Goal: Task Accomplishment & Management: Use online tool/utility

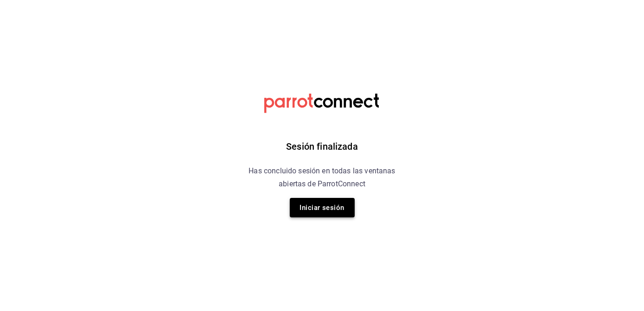
click at [308, 208] on button "Iniciar sesión" at bounding box center [322, 207] width 65 height 19
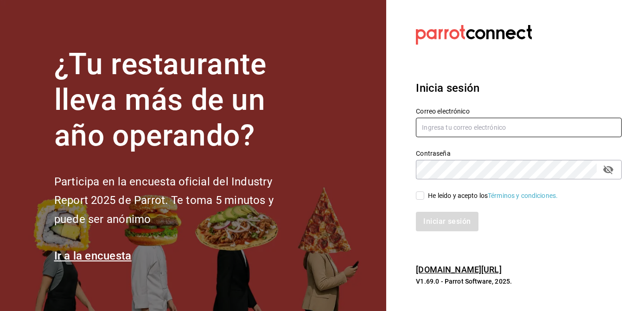
type input "[EMAIL_ADDRESS][DOMAIN_NAME]"
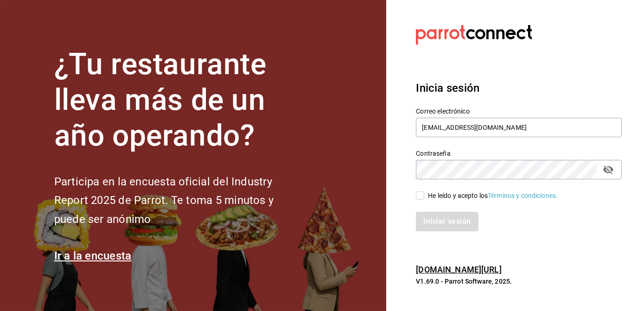
click at [423, 197] on input "He leído y acepto los Términos y condiciones." at bounding box center [420, 195] width 8 height 8
checkbox input "true"
click at [427, 215] on button "Iniciar sesión" at bounding box center [447, 221] width 63 height 19
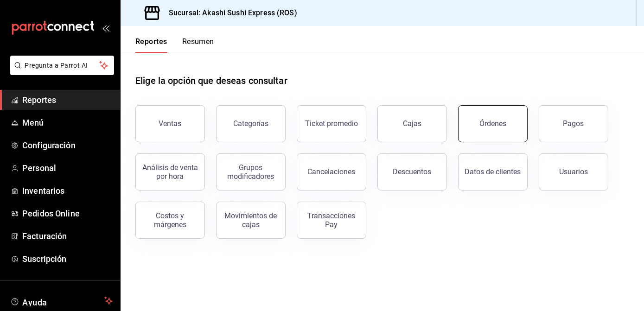
click at [488, 123] on div "Órdenes" at bounding box center [492, 123] width 27 height 9
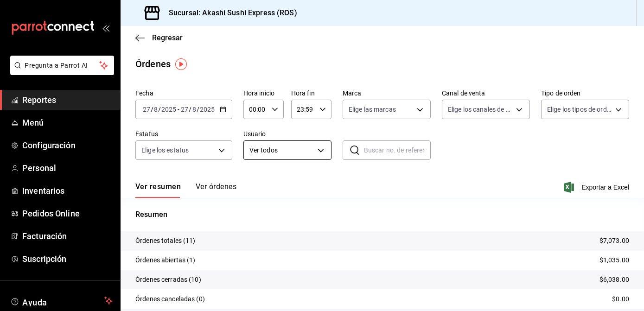
click at [287, 145] on body "Pregunta a Parrot AI Reportes Menú Configuración Personal Inventarios Pedidos O…" at bounding box center [322, 155] width 644 height 311
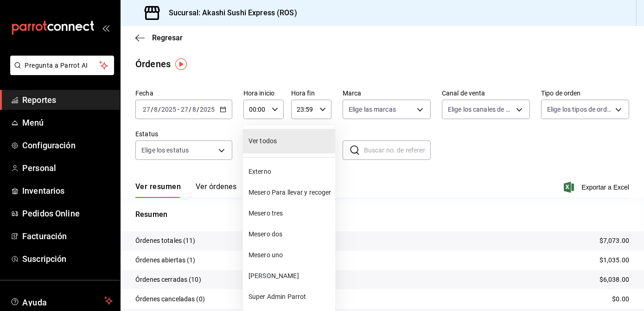
click at [291, 197] on li "Mesero Para llevar y recoger" at bounding box center [289, 192] width 92 height 21
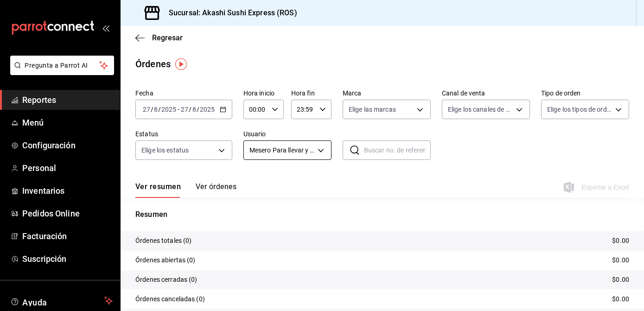
click at [310, 141] on body "Pregunta a Parrot AI Reportes Menú Configuración Personal Inventarios Pedidos O…" at bounding box center [322, 155] width 644 height 311
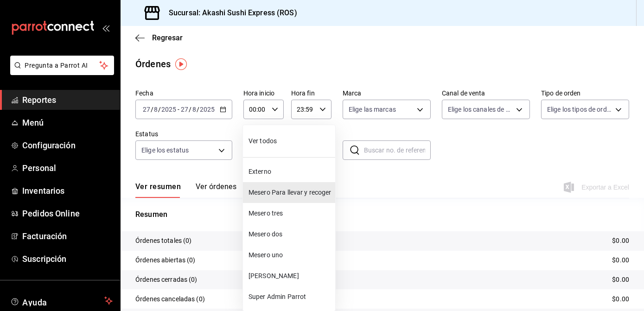
click at [279, 255] on span "Mesero uno" at bounding box center [289, 255] width 83 height 10
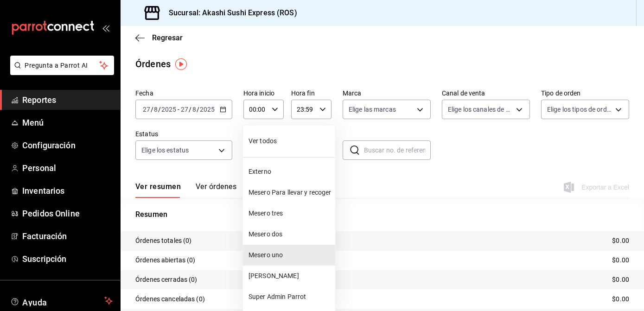
click at [289, 157] on body "Pregunta a Parrot AI Reportes Menú Configuración Personal Inventarios Pedidos O…" at bounding box center [322, 155] width 644 height 311
click at [283, 275] on span "Arturo Cruz" at bounding box center [289, 276] width 83 height 10
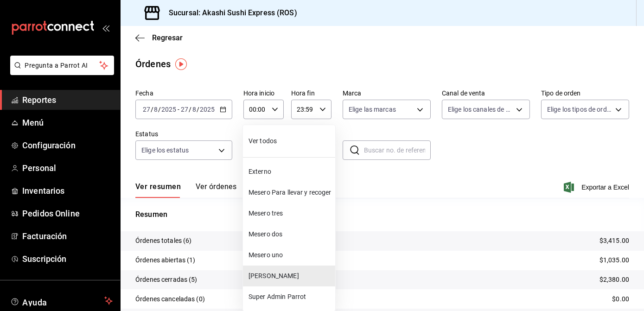
click at [310, 147] on body "Pregunta a Parrot AI Reportes Menú Configuración Personal Inventarios Pedidos O…" at bounding box center [322, 155] width 644 height 311
click at [289, 291] on li "Super Admin Parrot" at bounding box center [289, 296] width 92 height 21
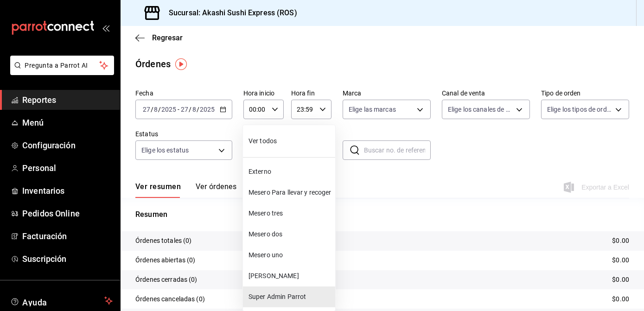
click at [304, 157] on body "Pregunta a Parrot AI Reportes Menú Configuración Personal Inventarios Pedidos O…" at bounding box center [322, 155] width 644 height 311
click at [292, 171] on span "Externo" at bounding box center [289, 172] width 83 height 10
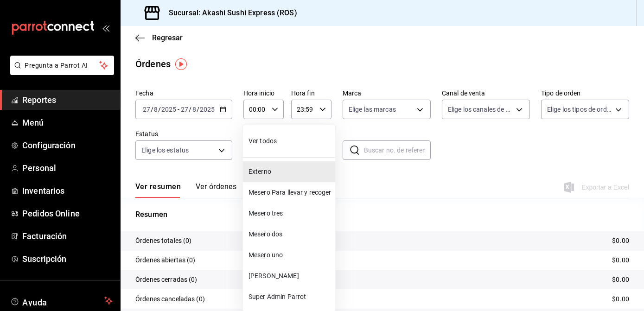
click at [303, 143] on body "Pregunta a Parrot AI Reportes Menú Configuración Personal Inventarios Pedidos O…" at bounding box center [322, 155] width 644 height 311
click at [277, 279] on span "Arturo Cruz" at bounding box center [289, 276] width 83 height 10
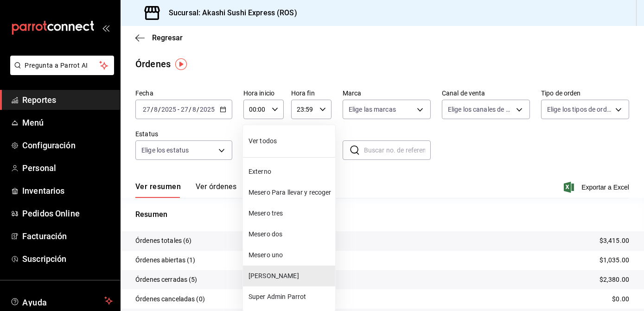
click at [307, 157] on body "Pregunta a Parrot AI Reportes Menú Configuración Personal Inventarios Pedidos O…" at bounding box center [322, 155] width 644 height 311
click at [299, 197] on li "Mesero Para llevar y recoger" at bounding box center [289, 192] width 92 height 21
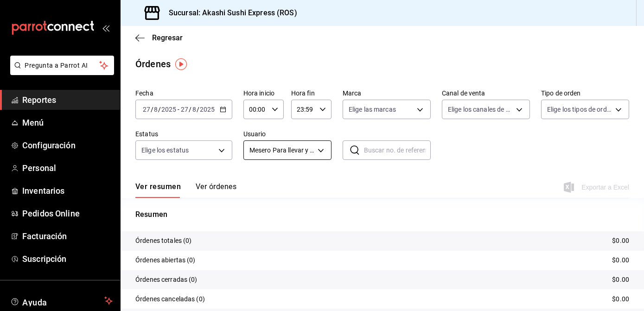
click at [313, 151] on body "Pregunta a Parrot AI Reportes Menú Configuración Personal Inventarios Pedidos O…" at bounding box center [322, 155] width 644 height 311
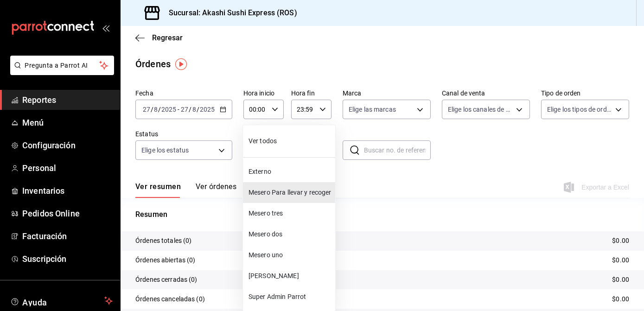
click at [294, 207] on li "Mesero tres" at bounding box center [289, 213] width 92 height 21
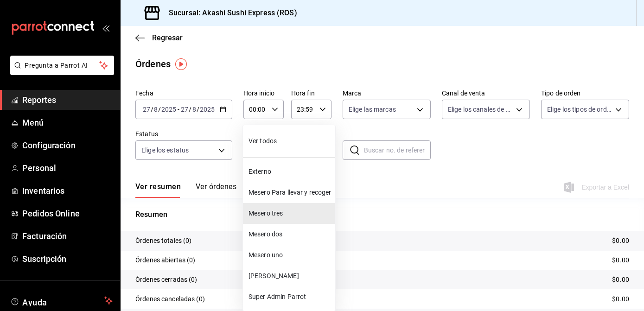
click at [312, 148] on body "Pregunta a Parrot AI Reportes Menú Configuración Personal Inventarios Pedidos O…" at bounding box center [322, 155] width 644 height 311
click at [287, 236] on span "Mesero dos" at bounding box center [289, 234] width 83 height 10
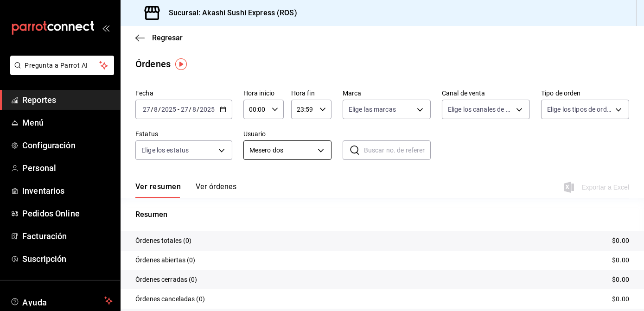
click at [315, 157] on body "Pregunta a Parrot AI Reportes Menú Configuración Personal Inventarios Pedidos O…" at bounding box center [322, 155] width 644 height 311
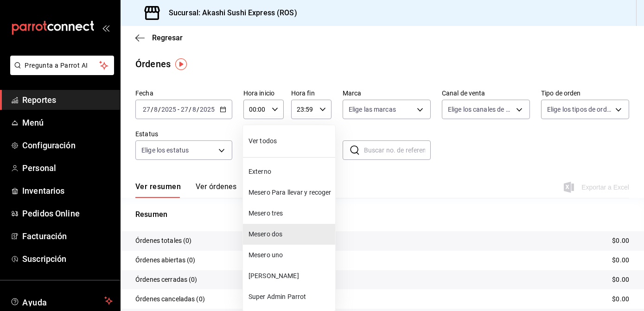
click at [288, 253] on span "Mesero uno" at bounding box center [289, 255] width 83 height 10
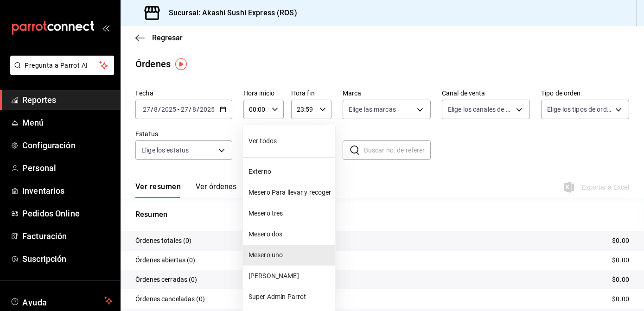
click at [313, 150] on body "Pregunta a Parrot AI Reportes Menú Configuración Personal Inventarios Pedidos O…" at bounding box center [322, 155] width 644 height 311
click at [391, 206] on div at bounding box center [322, 155] width 644 height 311
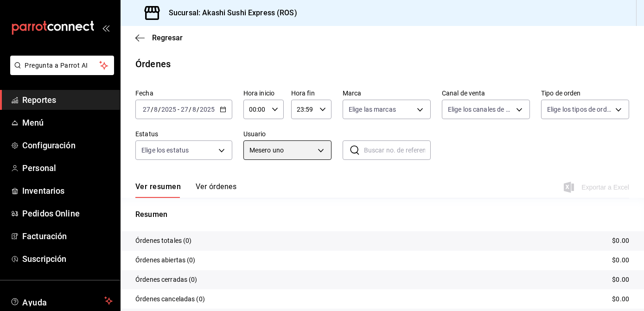
scroll to position [53, 0]
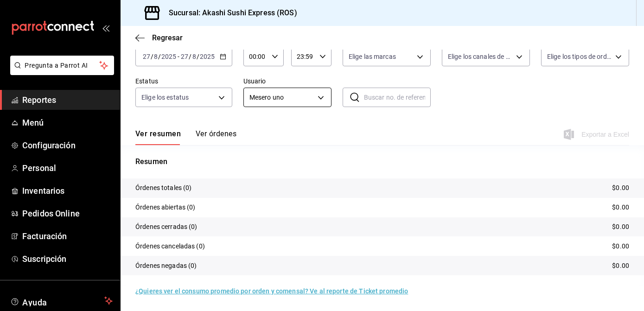
click at [304, 101] on body "Pregunta a Parrot AI Reportes Menú Configuración Personal Inventarios Pedidos O…" at bounding box center [322, 155] width 644 height 311
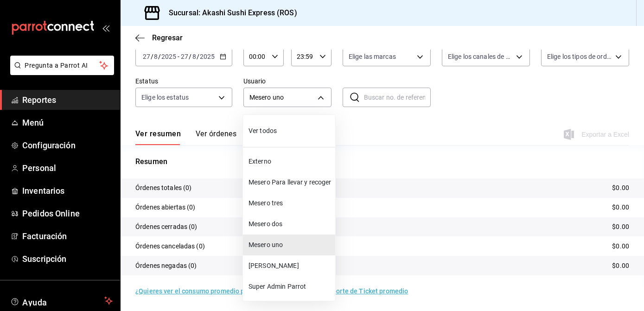
click at [285, 282] on span "Super Admin Parrot" at bounding box center [289, 287] width 83 height 10
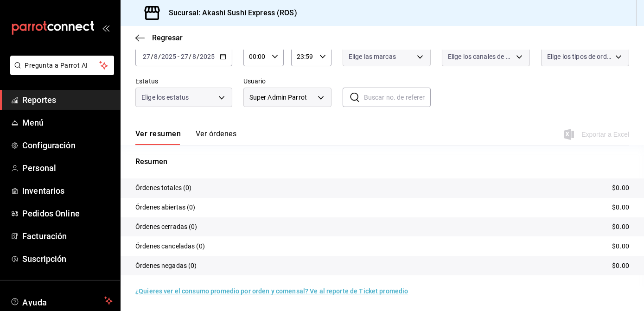
scroll to position [53, 0]
click at [270, 92] on body "Pregunta a Parrot AI Reportes Menú Configuración Personal Inventarios Pedidos O…" at bounding box center [322, 155] width 644 height 311
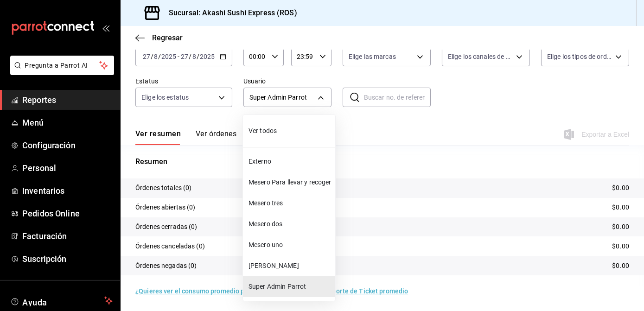
click at [267, 264] on span "Arturo Cruz" at bounding box center [289, 266] width 83 height 10
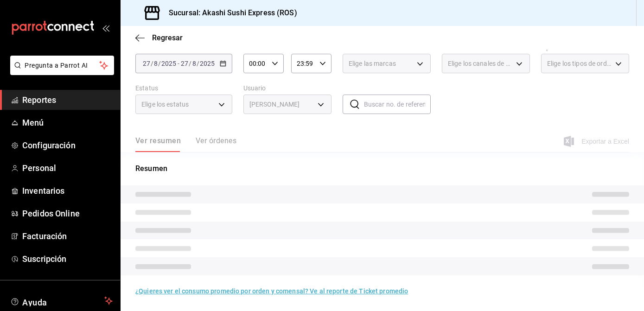
type input "f0690bca-3ee1-4d0b-852b-7316b7f69191"
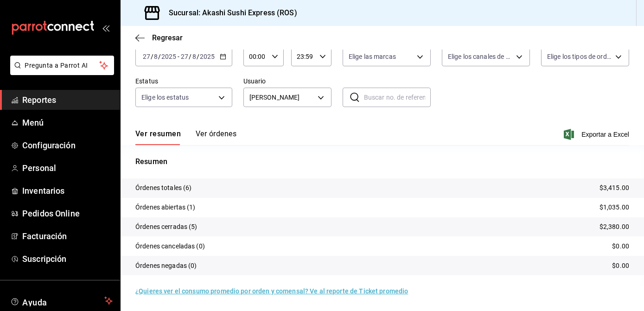
scroll to position [53, 0]
